Goal: Information Seeking & Learning: Learn about a topic

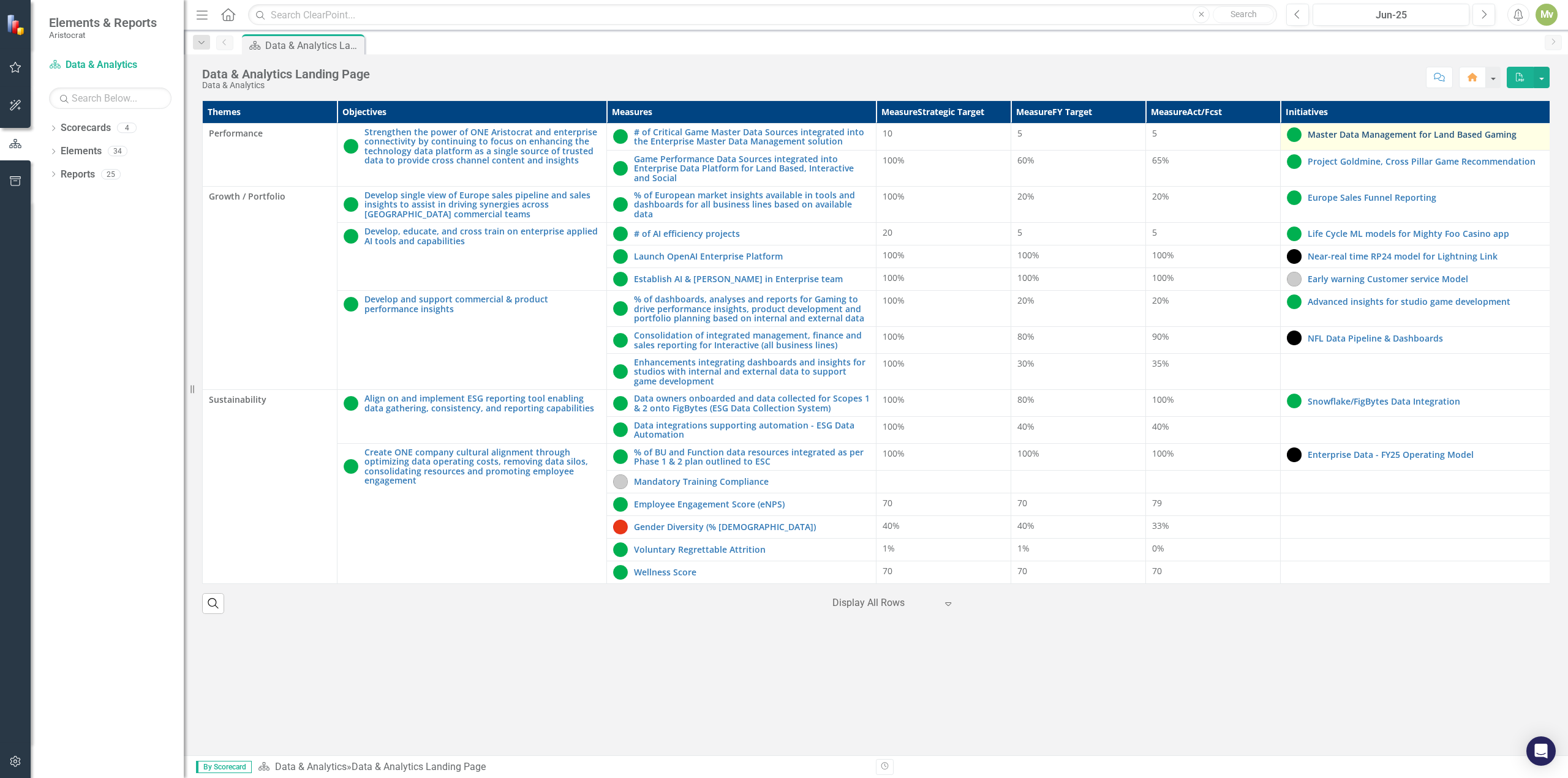
click at [1346, 134] on link "Master Data Management for Land Based Gaming" at bounding box center [1425, 134] width 236 height 9
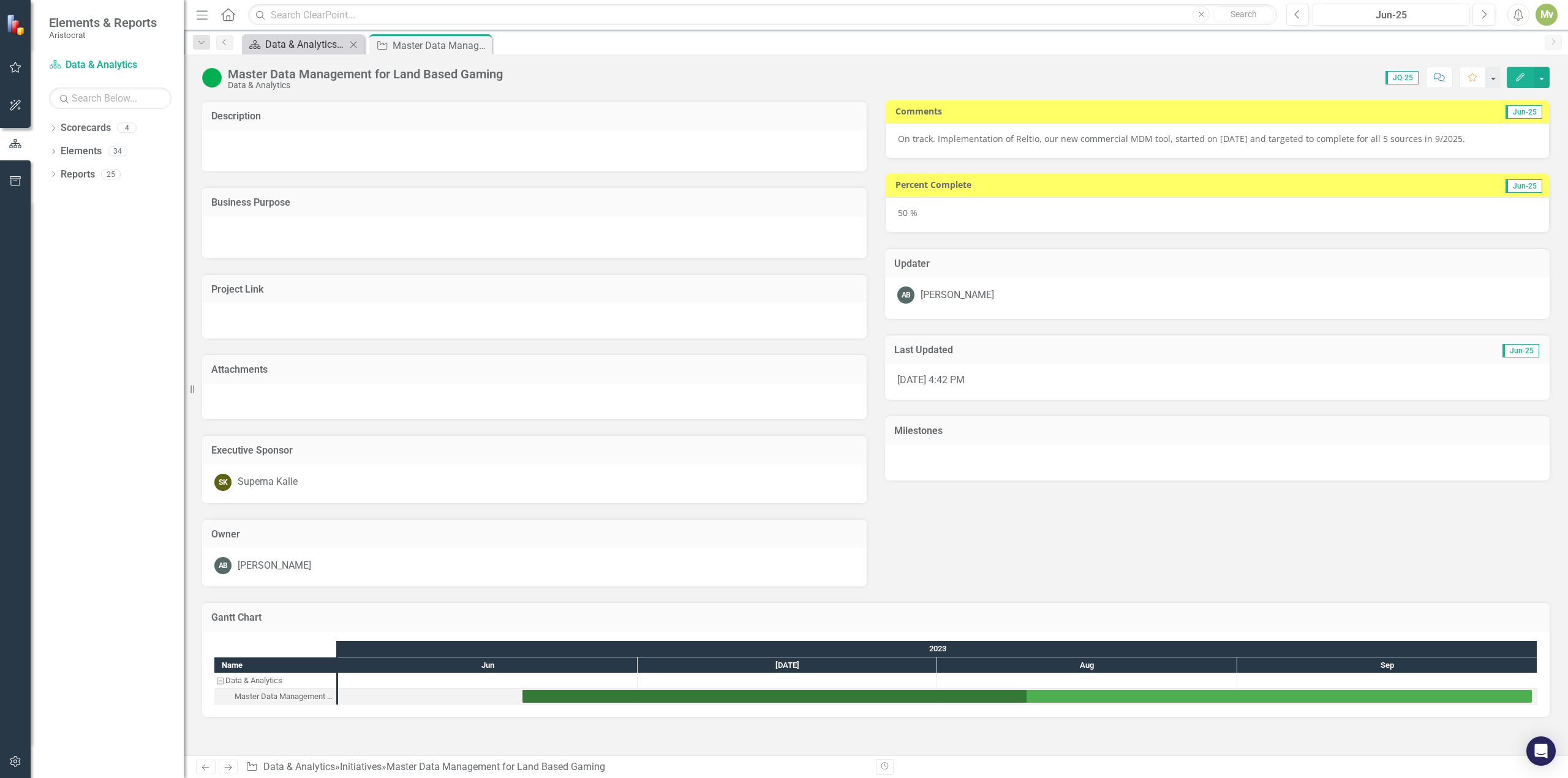
click at [332, 47] on div "Data & Analytics Landing Page" at bounding box center [305, 44] width 81 height 15
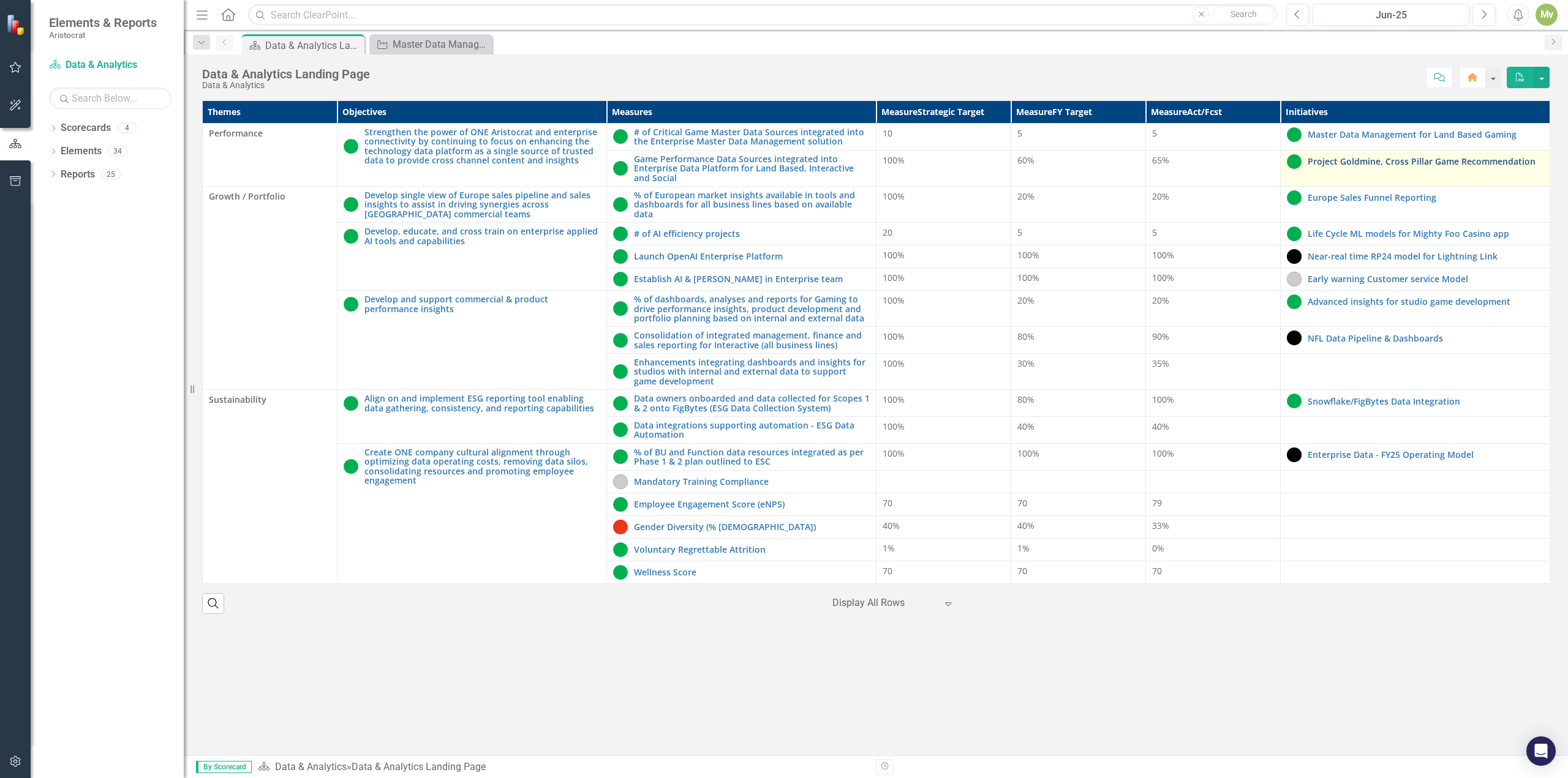
click at [1370, 164] on link "Project Goldmine, Cross Pillar Game Recommendation" at bounding box center [1425, 161] width 236 height 9
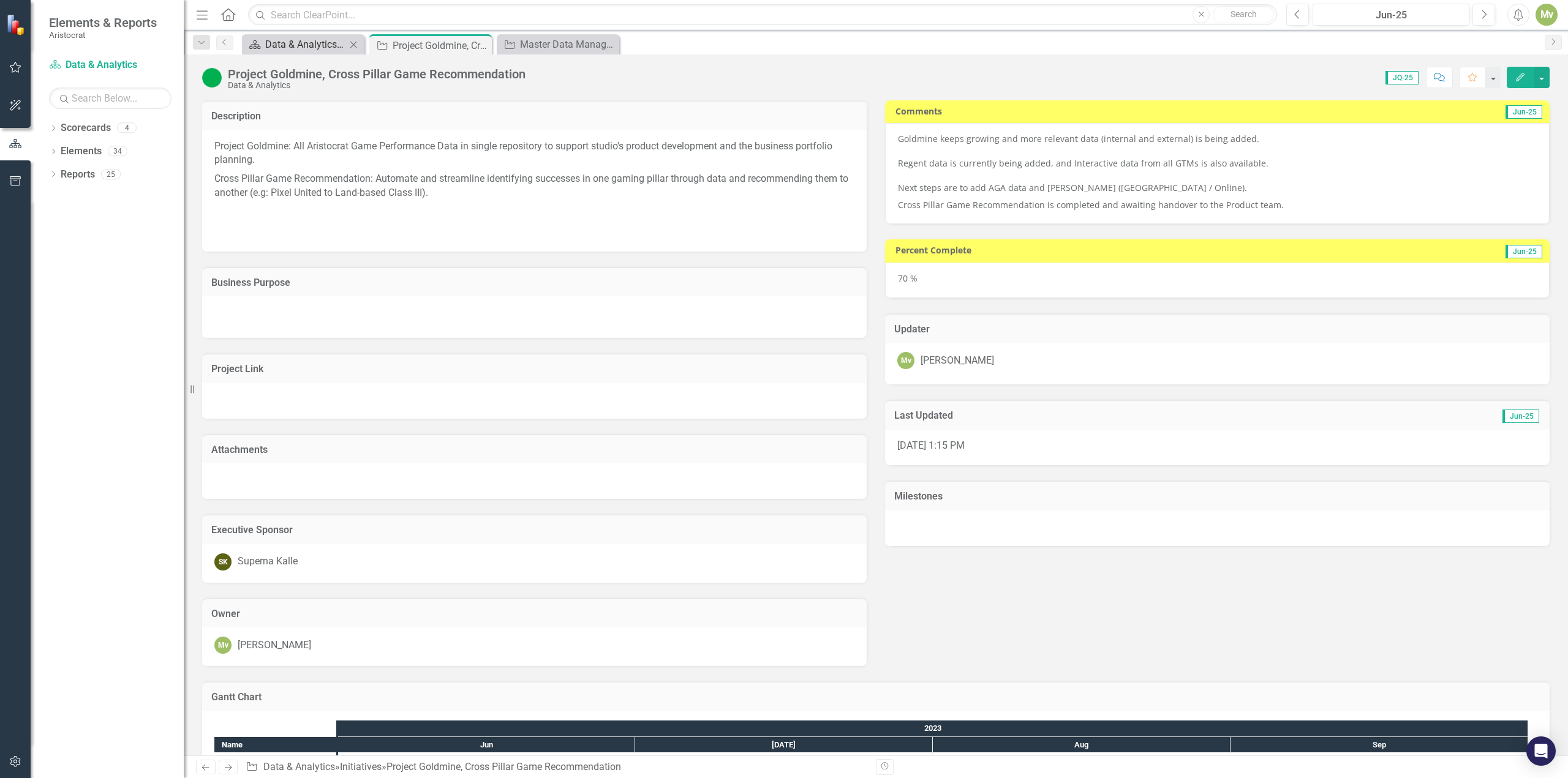
click at [302, 44] on div "Data & Analytics Landing Page" at bounding box center [305, 44] width 81 height 15
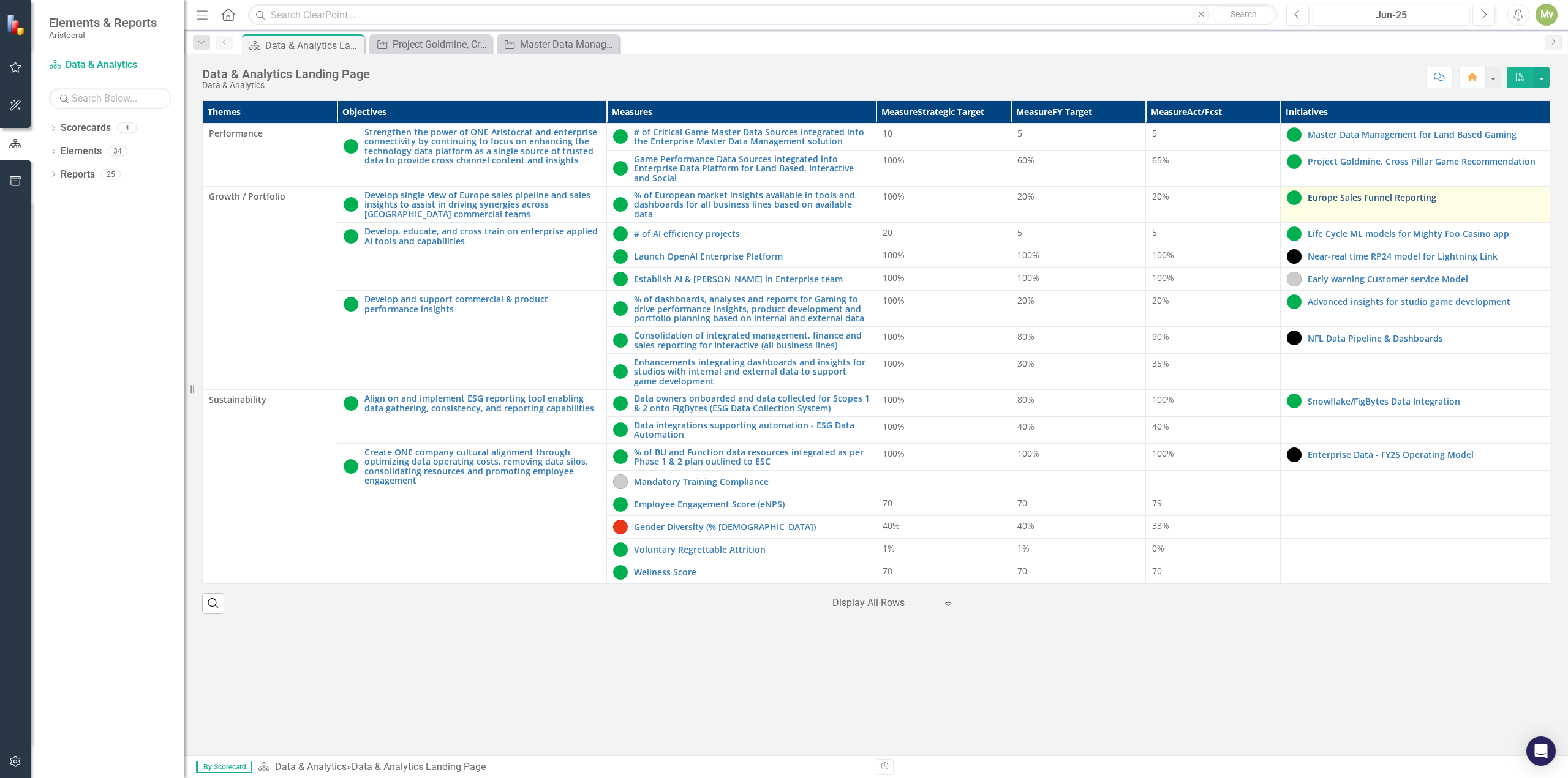
click at [1349, 198] on link "Europe Sales Funnel Reporting" at bounding box center [1425, 197] width 236 height 9
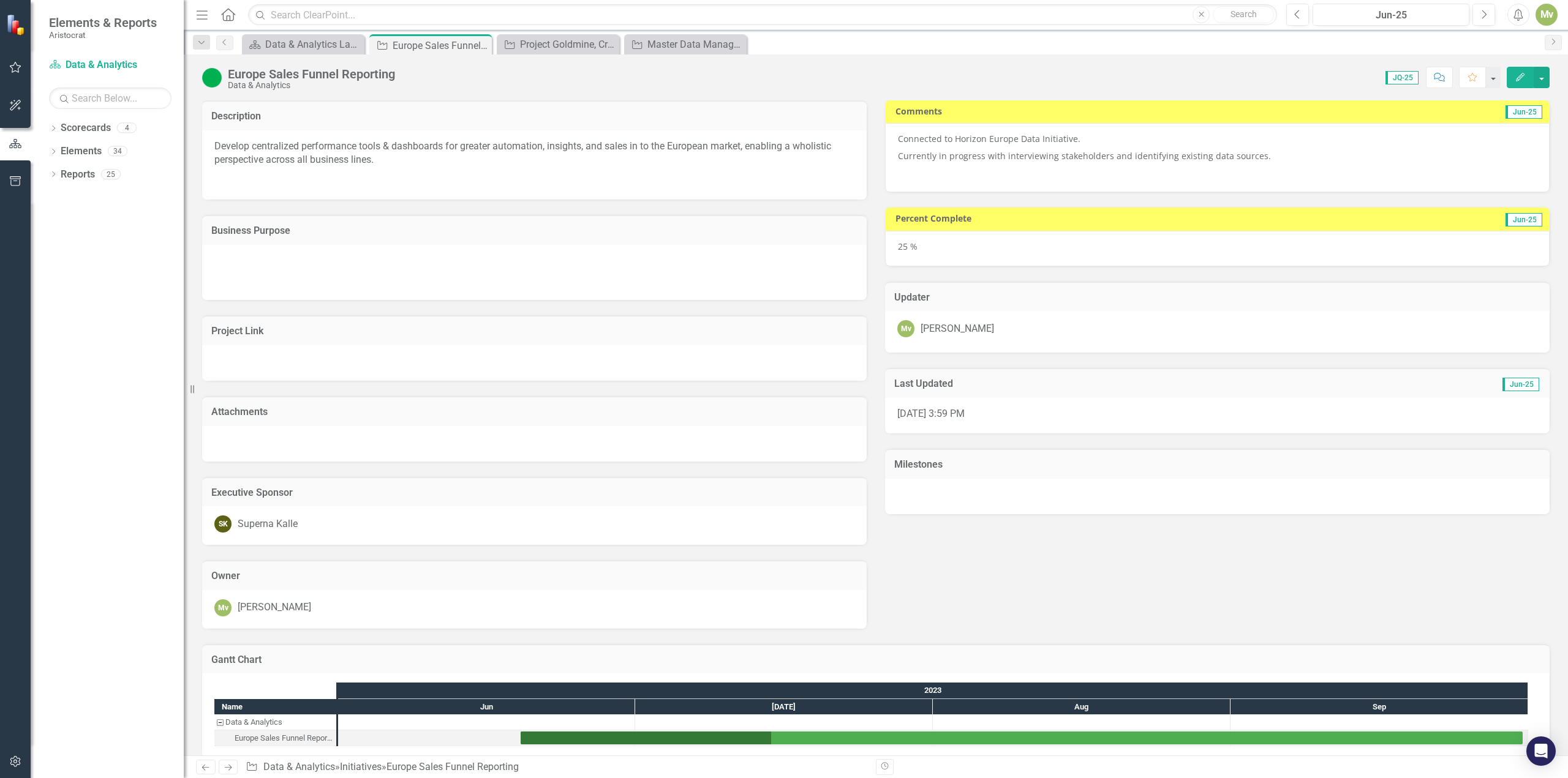
drag, startPoint x: 400, startPoint y: 162, endPoint x: 227, endPoint y: 140, distance: 174.4
click at [227, 140] on p "Develop centralized performance tools & dashboards for greater automation, insi…" at bounding box center [534, 153] width 640 height 28
click at [233, 140] on p "Develop centralized performance tools & dashboards for greater automation, insi…" at bounding box center [534, 153] width 640 height 28
click at [280, 47] on div "Data & Analytics Landing Page" at bounding box center [305, 44] width 81 height 15
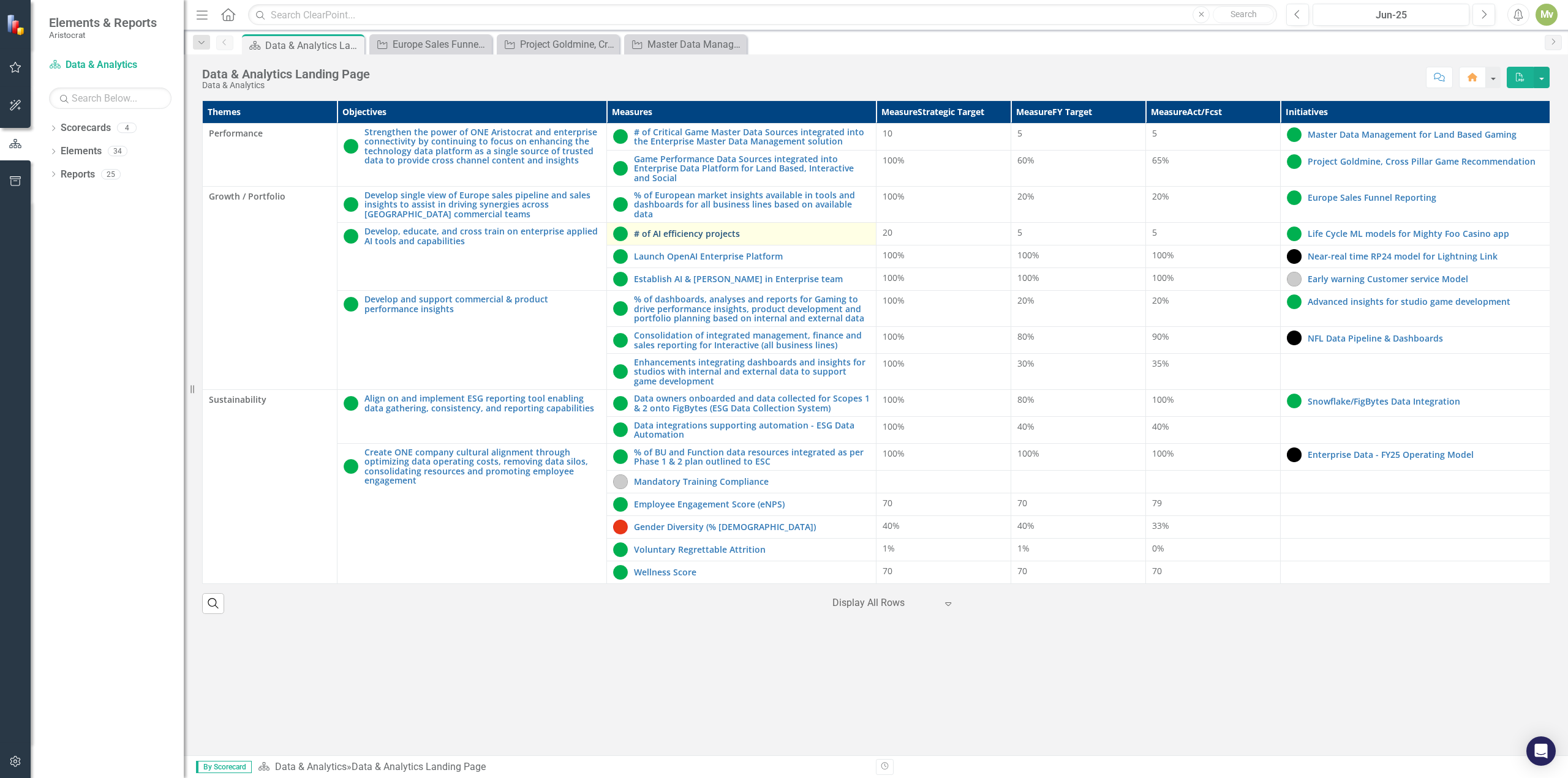
click at [718, 235] on link "# of AI efficiency projects" at bounding box center [751, 233] width 236 height 9
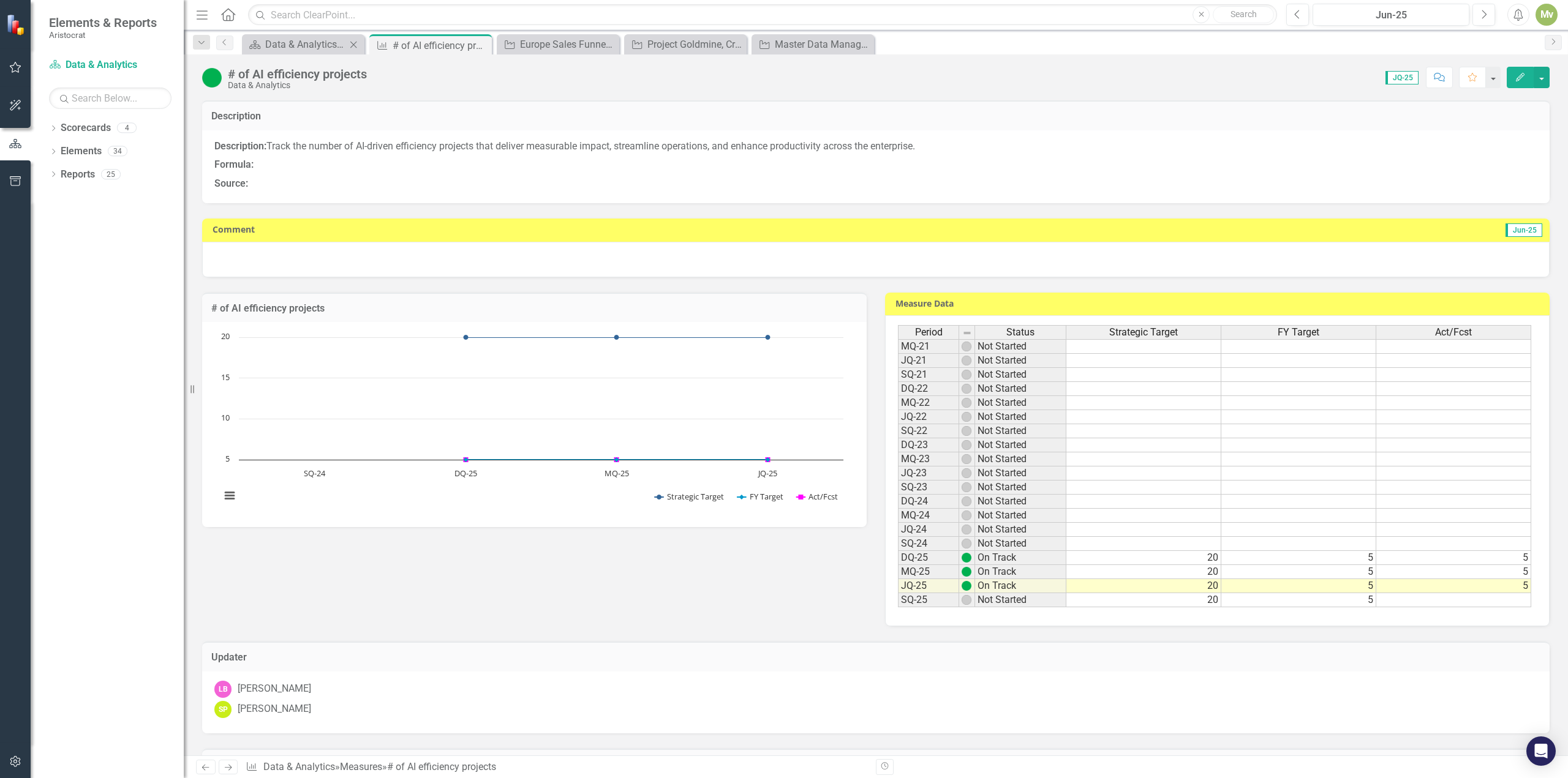
click at [296, 35] on div "Scorecard Data & Analytics Landing Page Close" at bounding box center [303, 44] width 123 height 20
click at [296, 43] on div "Data & Analytics Landing Page" at bounding box center [305, 44] width 81 height 15
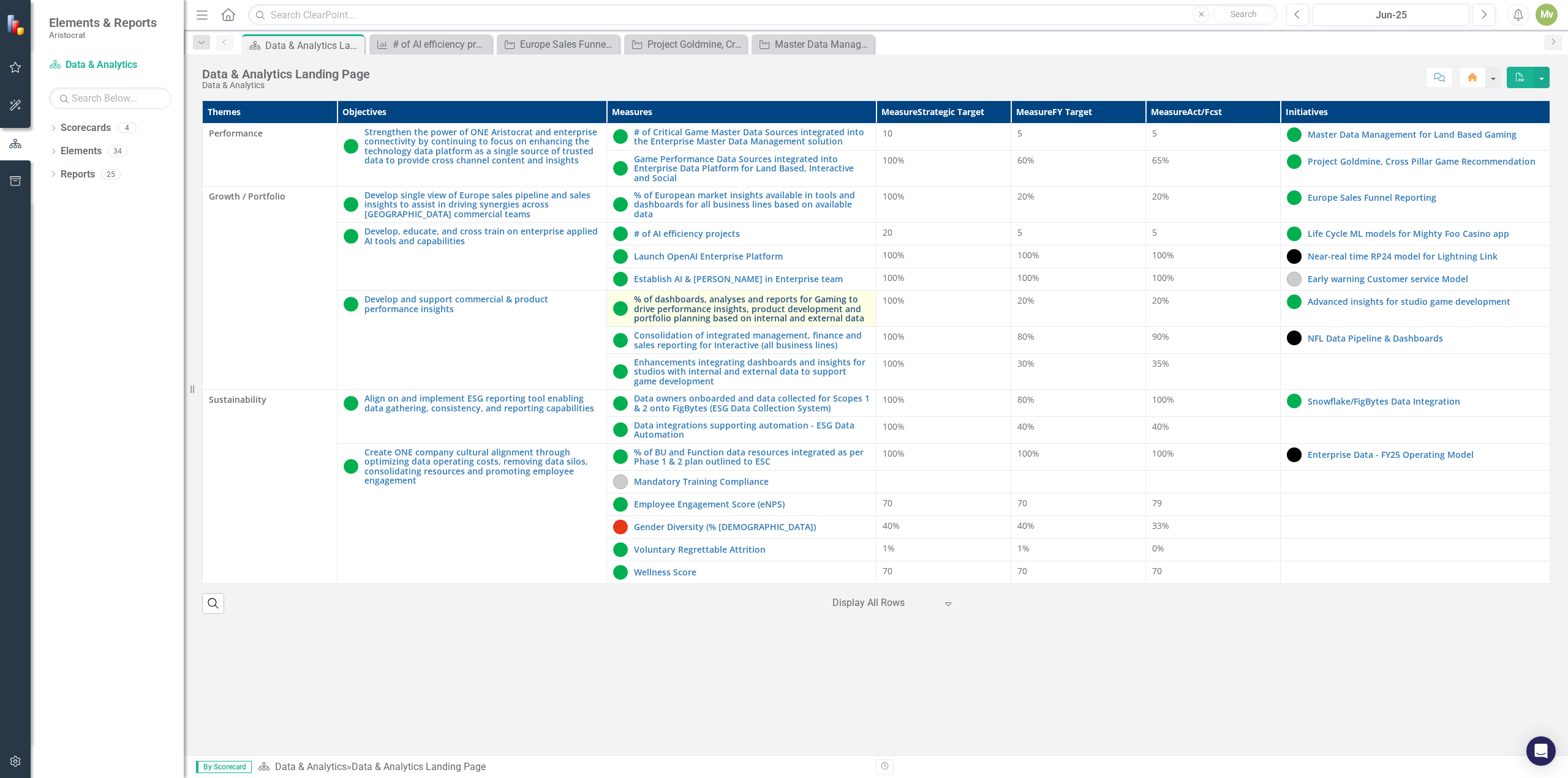
click at [758, 313] on link "% of dashboards, analyses and reports for Gaming to drive performance insights,…" at bounding box center [751, 308] width 236 height 28
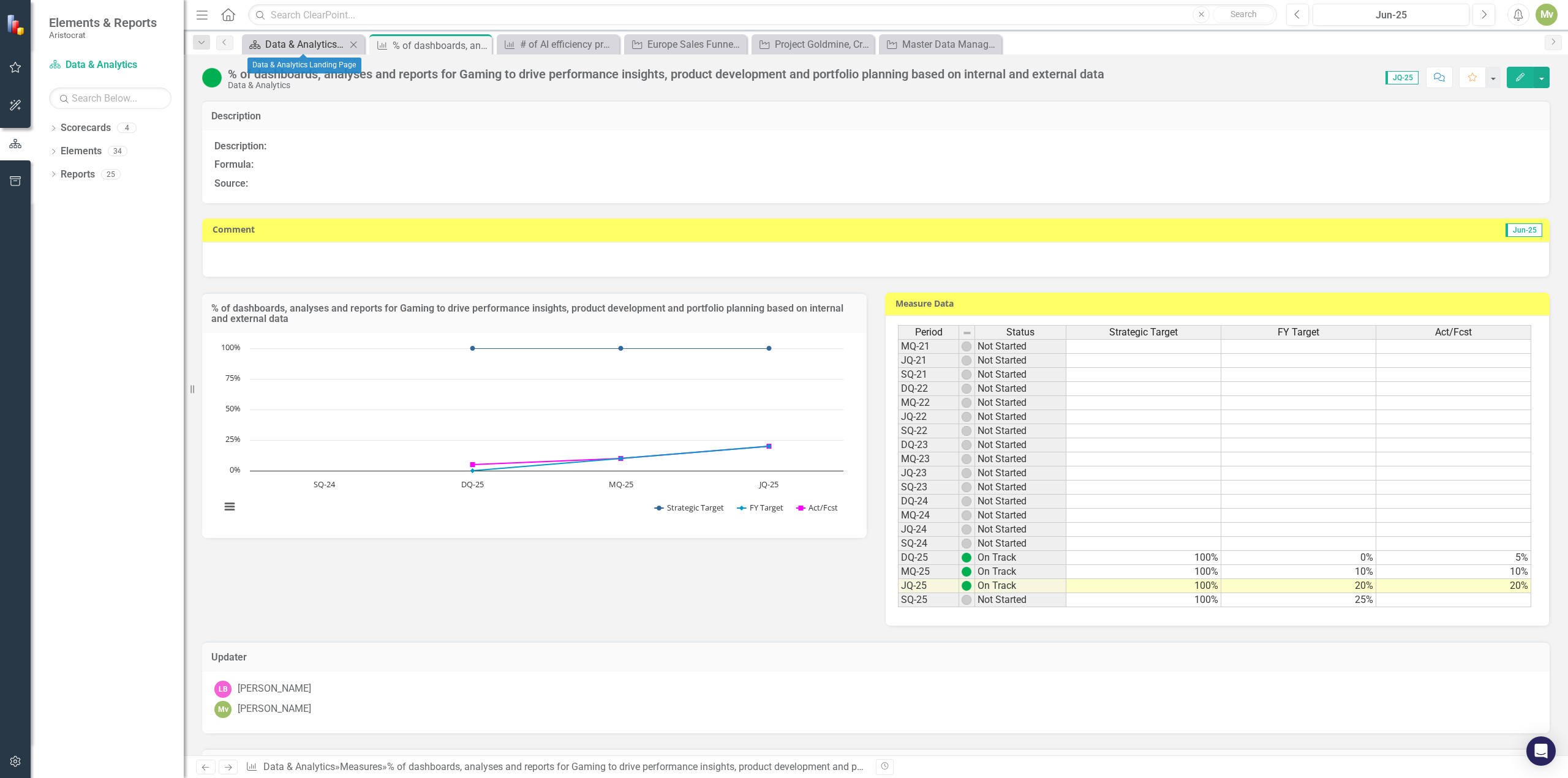
click at [280, 39] on div "Data & Analytics Landing Page" at bounding box center [305, 44] width 81 height 15
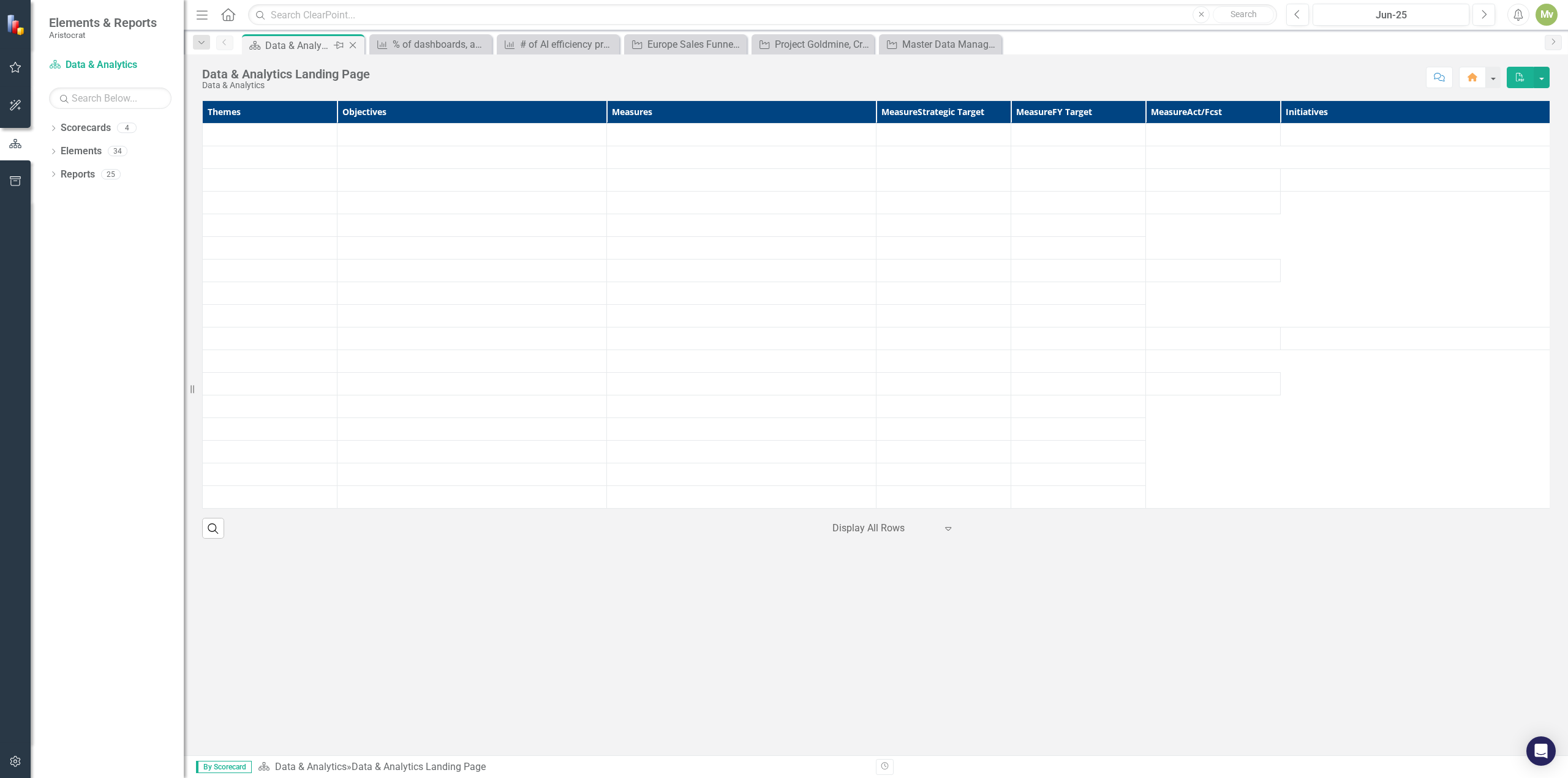
click at [282, 49] on div "Data & Analytics Landing Page" at bounding box center [297, 46] width 66 height 15
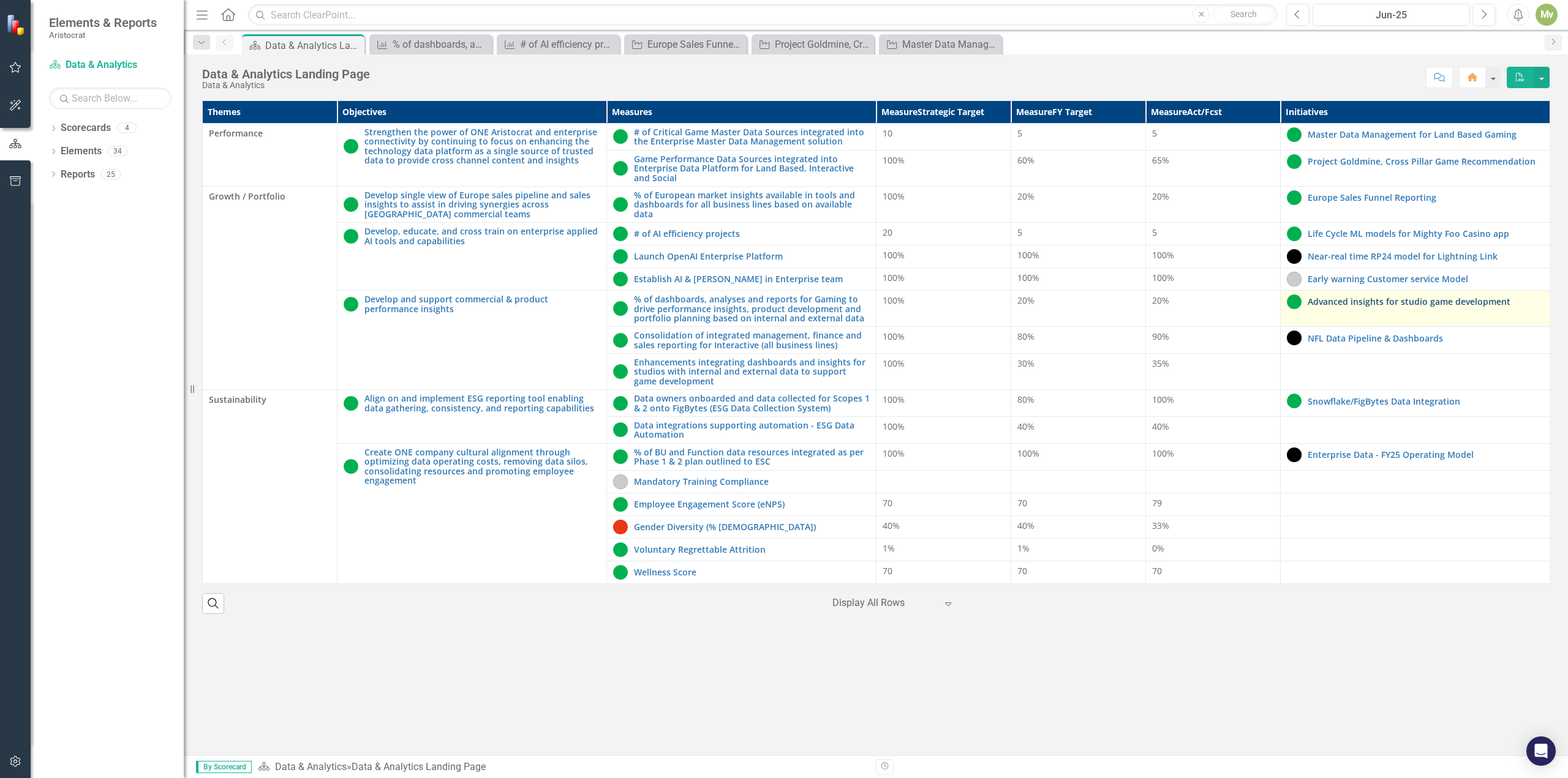
click at [1369, 305] on link "Advanced insights for studio game development" at bounding box center [1425, 301] width 236 height 9
